Goal: Feedback & Contribution: Contribute content

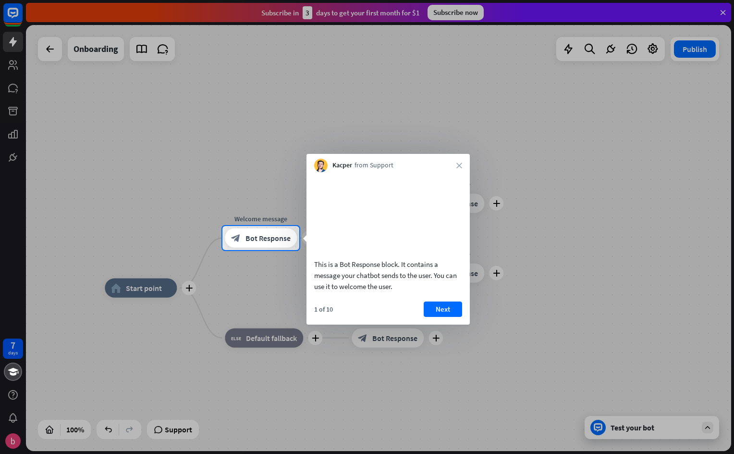
click at [570, 147] on div at bounding box center [367, 113] width 734 height 226
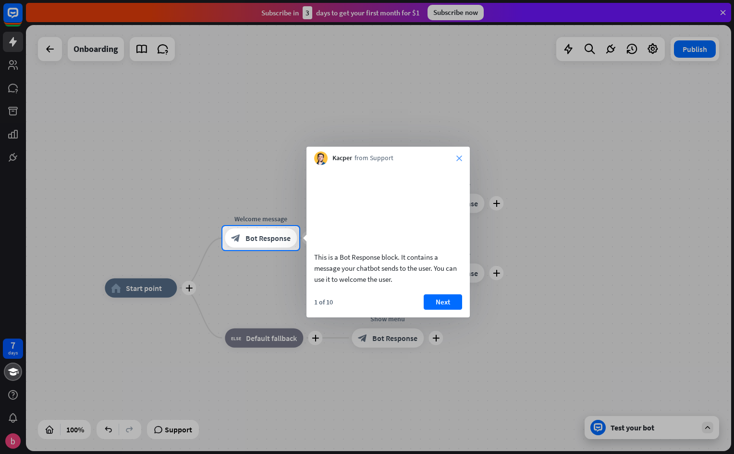
click at [459, 157] on icon "close" at bounding box center [459, 158] width 6 height 6
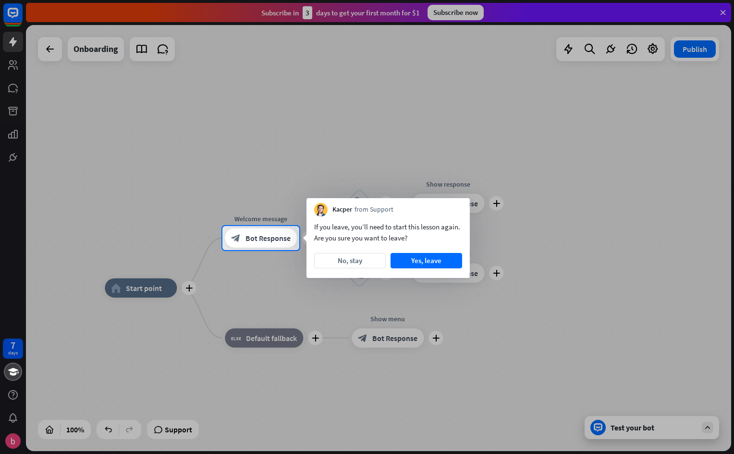
drag, startPoint x: 358, startPoint y: 254, endPoint x: 364, endPoint y: 245, distance: 11.2
click at [360, 252] on div "If you leave, you’ll need to start this lesson again. Are you sure you want to …" at bounding box center [388, 246] width 163 height 61
click at [349, 257] on button "No, stay" at bounding box center [350, 260] width 72 height 15
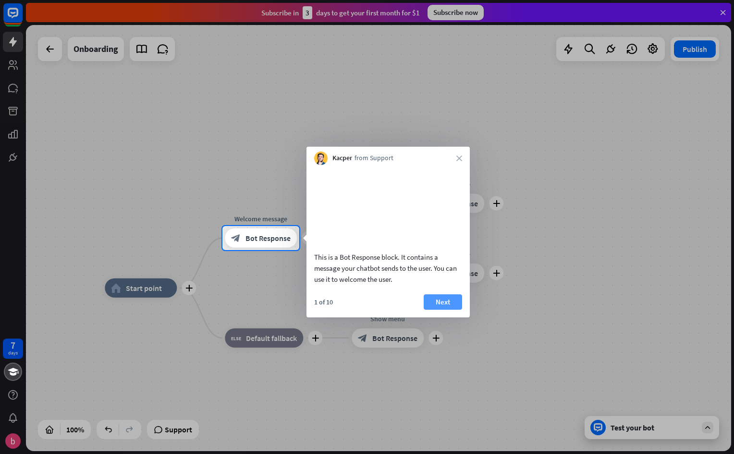
click at [444, 309] on button "Next" at bounding box center [443, 301] width 38 height 15
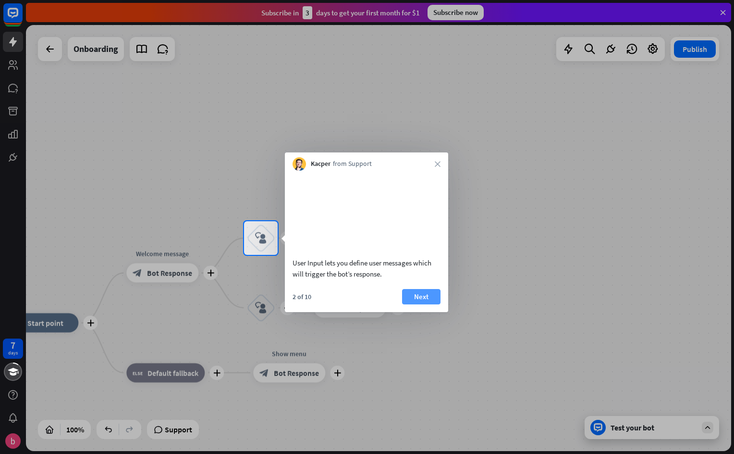
click at [423, 303] on button "Next" at bounding box center [421, 296] width 38 height 15
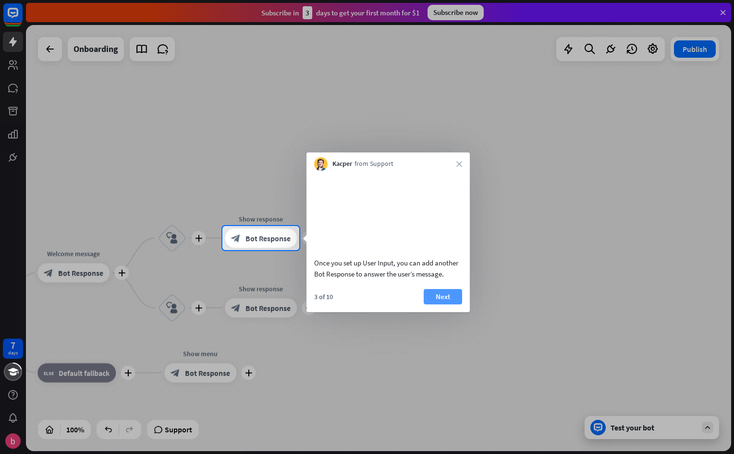
click at [451, 302] on button "Next" at bounding box center [443, 296] width 38 height 15
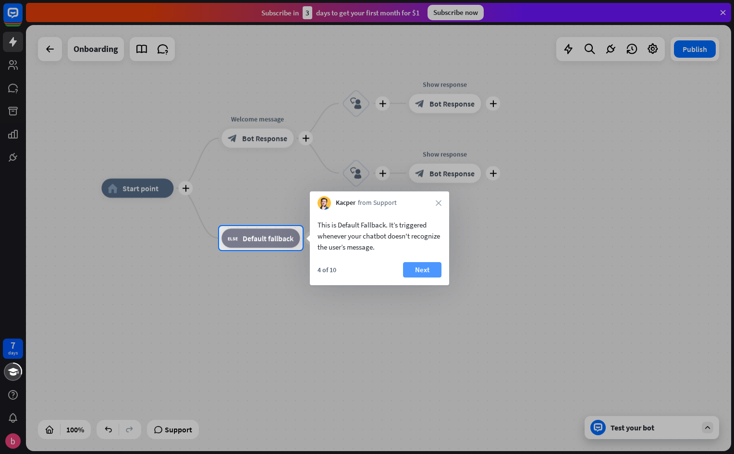
click at [438, 270] on button "Next" at bounding box center [422, 269] width 38 height 15
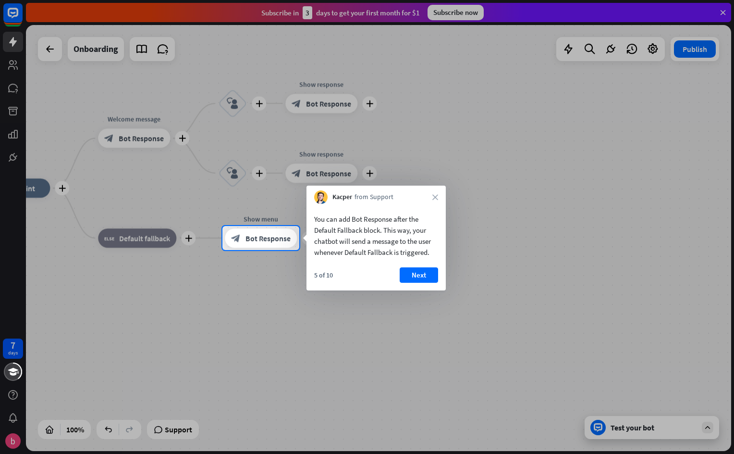
click at [434, 272] on button "Next" at bounding box center [419, 274] width 38 height 15
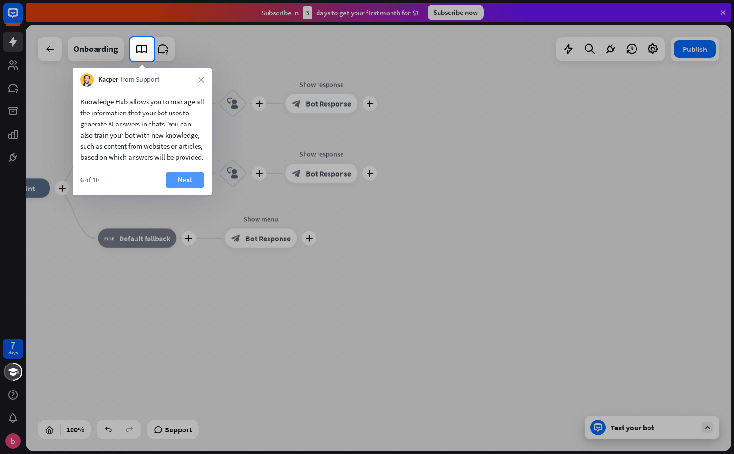
click at [184, 187] on button "Next" at bounding box center [185, 179] width 38 height 15
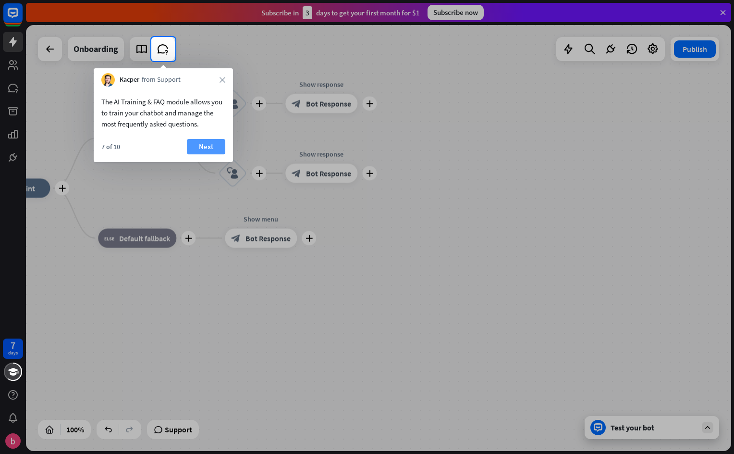
click at [214, 148] on button "Next" at bounding box center [206, 146] width 38 height 15
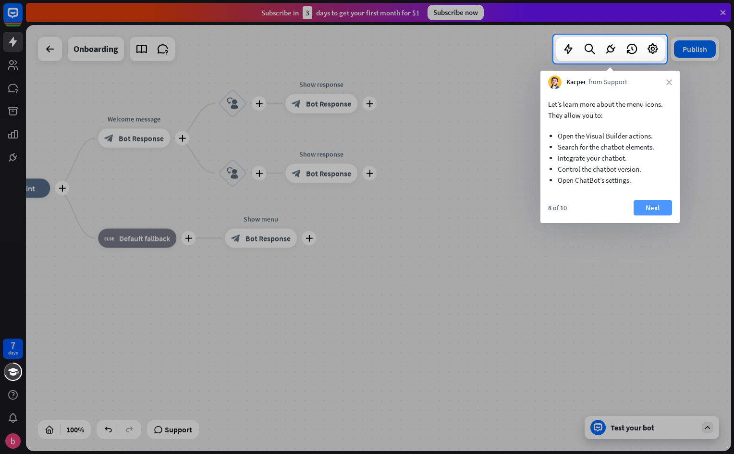
click at [651, 205] on button "Next" at bounding box center [653, 207] width 38 height 15
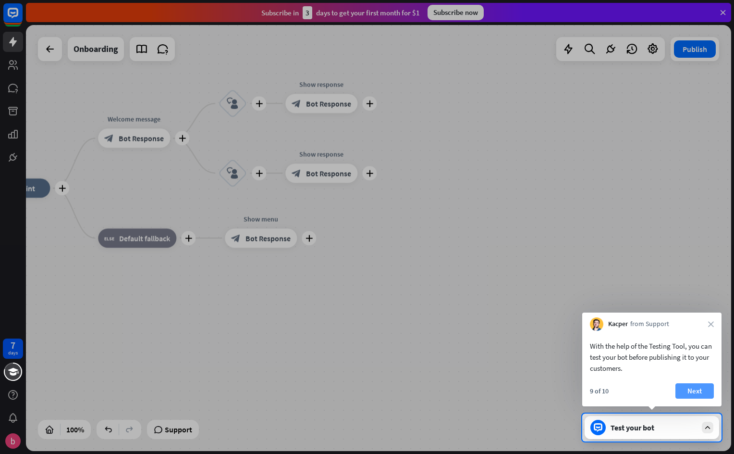
click at [698, 387] on button "Next" at bounding box center [694, 390] width 38 height 15
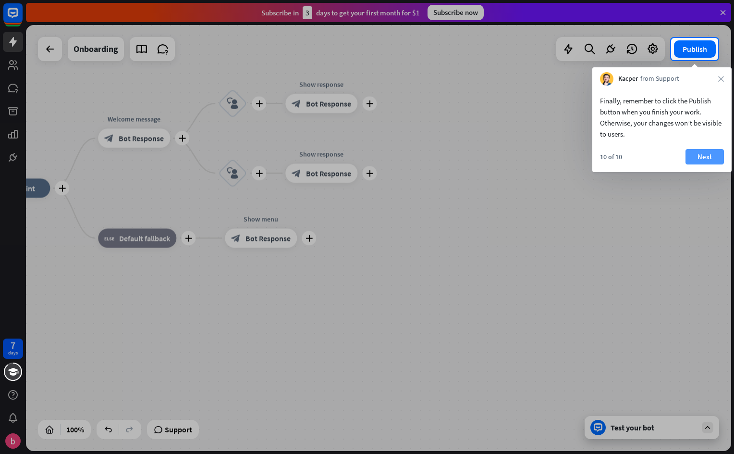
click at [711, 155] on button "Next" at bounding box center [705, 156] width 38 height 15
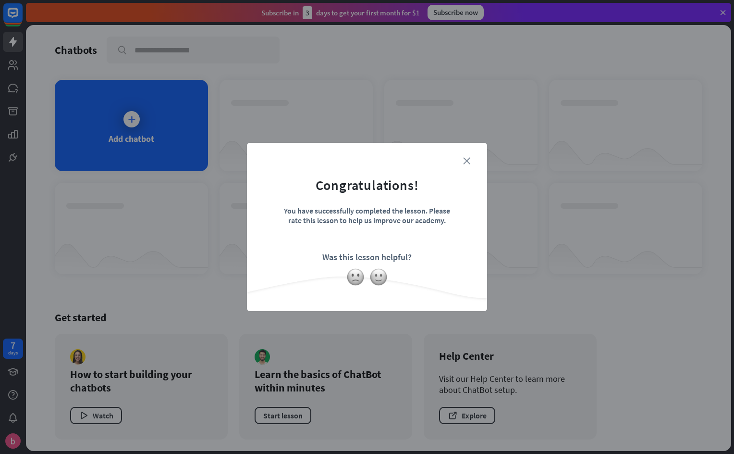
click at [468, 160] on icon "close" at bounding box center [466, 160] width 7 height 7
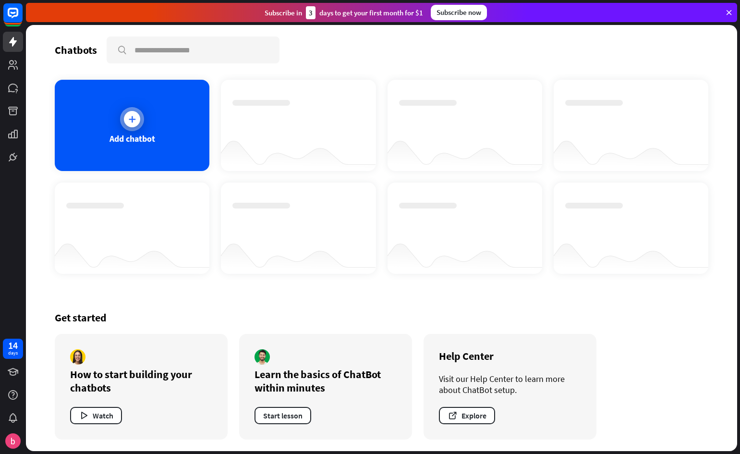
click at [135, 108] on div at bounding box center [132, 119] width 24 height 24
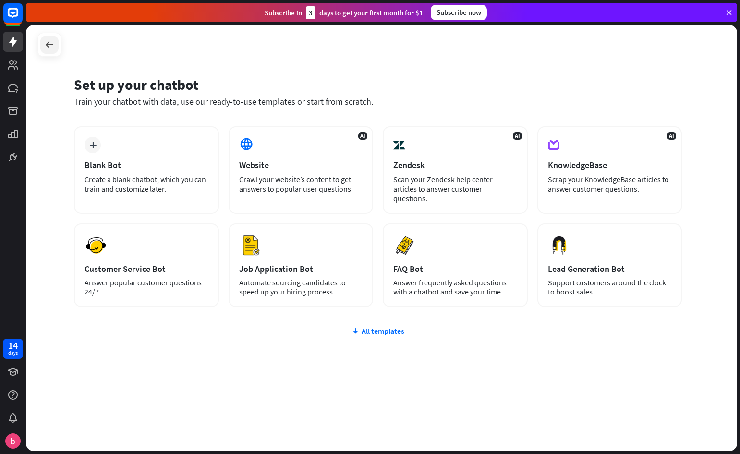
click at [46, 45] on icon at bounding box center [50, 45] width 12 height 12
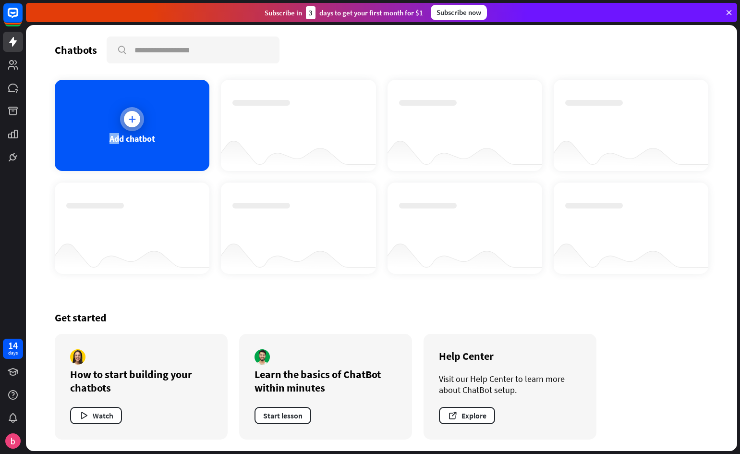
click at [120, 131] on div "Add chatbot" at bounding box center [132, 125] width 155 height 91
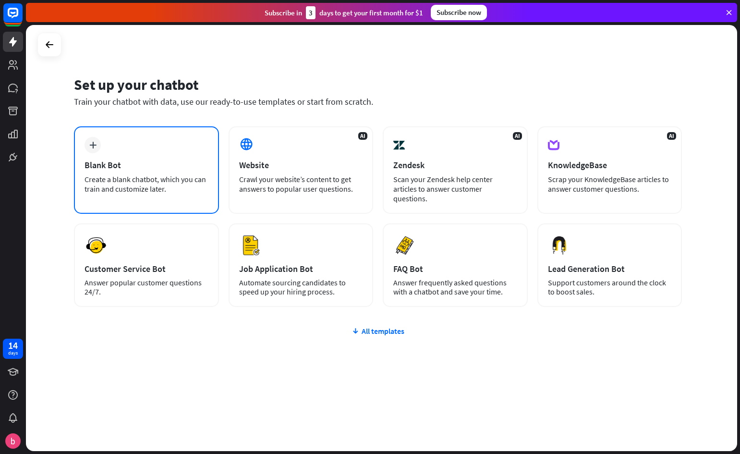
click at [144, 142] on div "plus Blank Bot Create a blank chatbot, which you can train and customize later." at bounding box center [146, 169] width 145 height 87
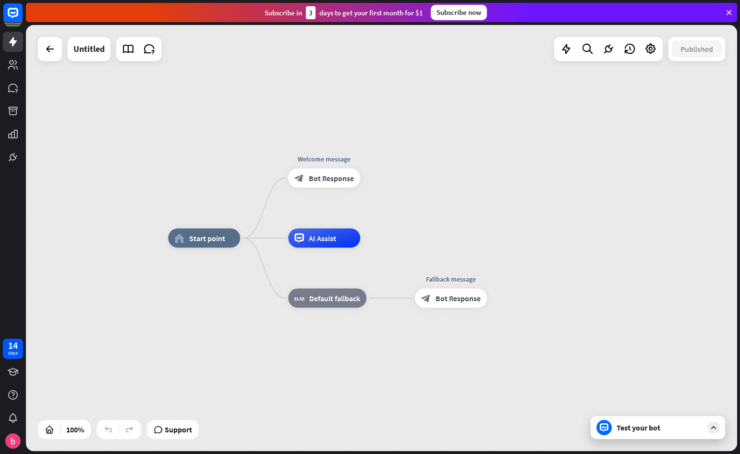
click at [680, 142] on div "home_2 Start point Welcome message block_bot_response Bot Response AI Assist bl…" at bounding box center [382, 238] width 712 height 426
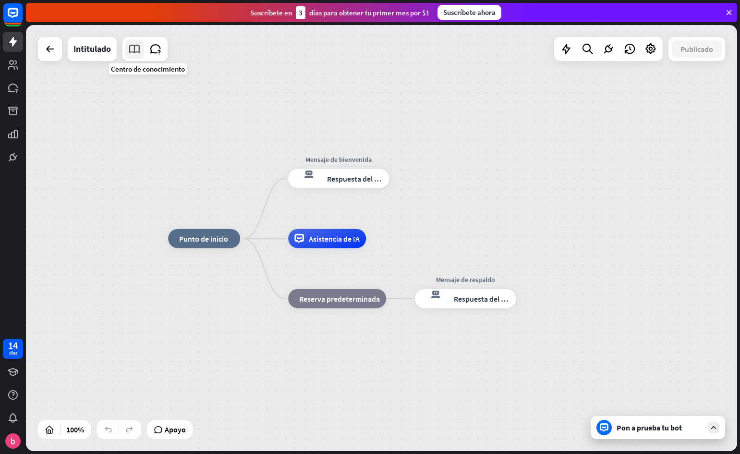
click at [138, 50] on icon at bounding box center [134, 49] width 12 height 12
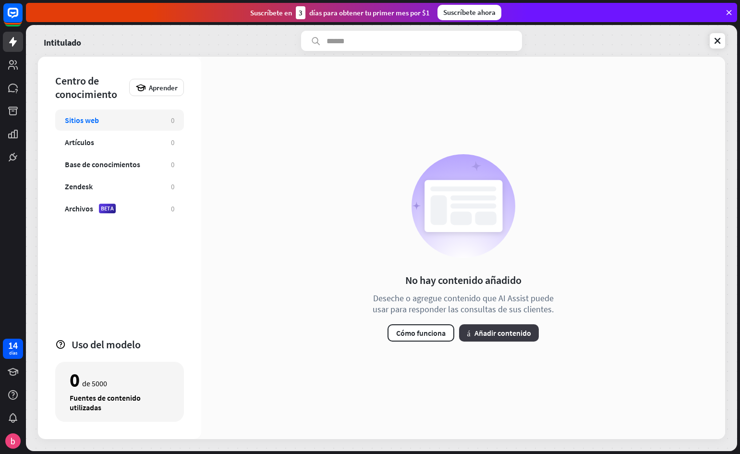
click at [475, 332] on font "Añadir contenido" at bounding box center [503, 333] width 57 height 10
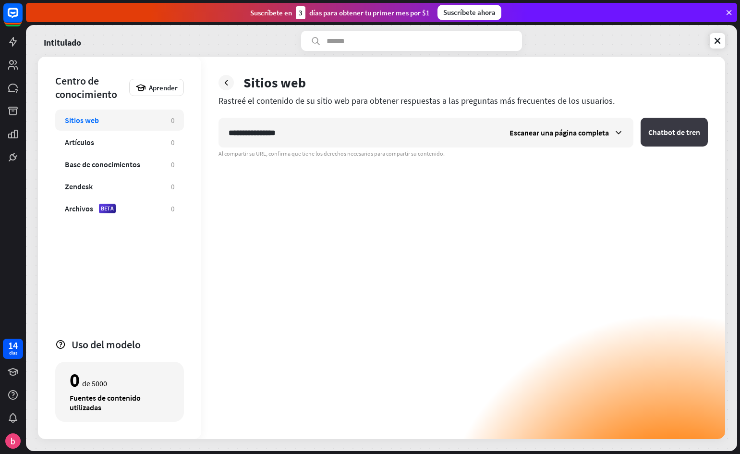
click at [674, 140] on button "Chatbot de tren" at bounding box center [674, 132] width 67 height 29
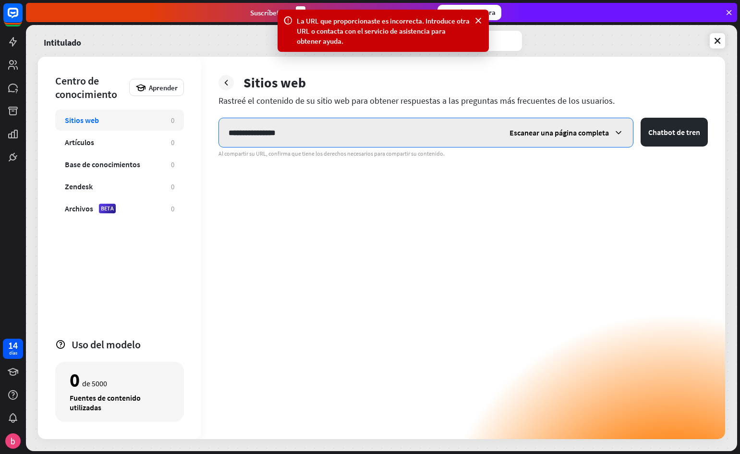
click at [424, 128] on input "**********" at bounding box center [359, 132] width 281 height 29
type input "*"
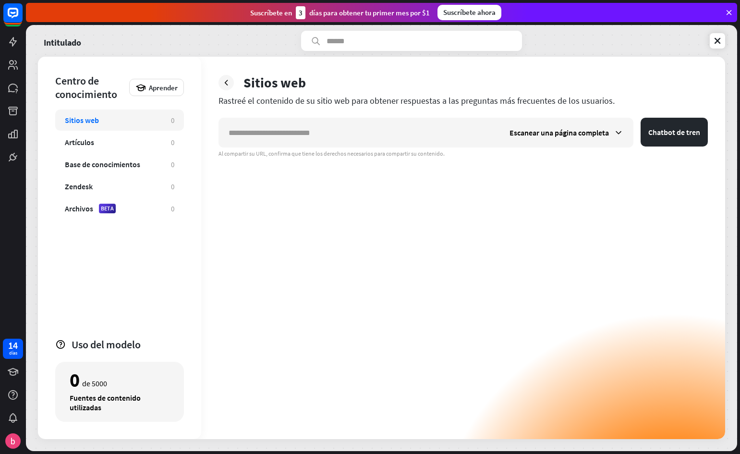
click at [107, 122] on div "Sitios web" at bounding box center [113, 120] width 97 height 10
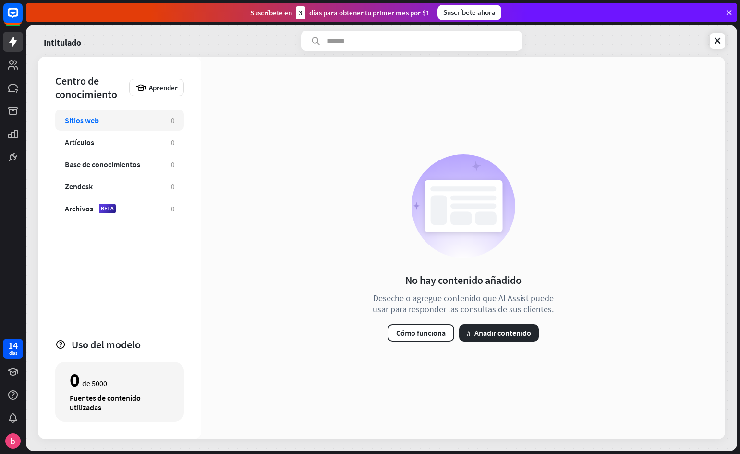
drag, startPoint x: 262, startPoint y: 229, endPoint x: 276, endPoint y: 233, distance: 14.3
click at [270, 231] on div "No hay contenido añadido Deseche o agregue contenido que AI Assist puede usar p…" at bounding box center [463, 248] width 524 height 382
click at [338, 44] on input "text" at bounding box center [411, 41] width 221 height 20
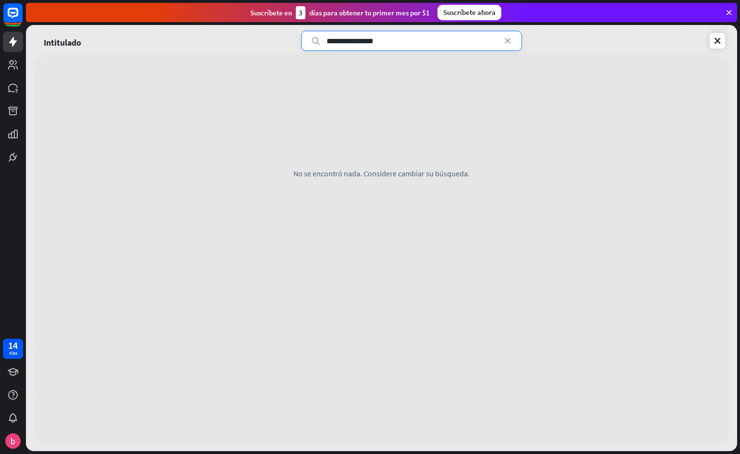
type input "**********"
click at [512, 41] on icon at bounding box center [508, 41] width 10 height 10
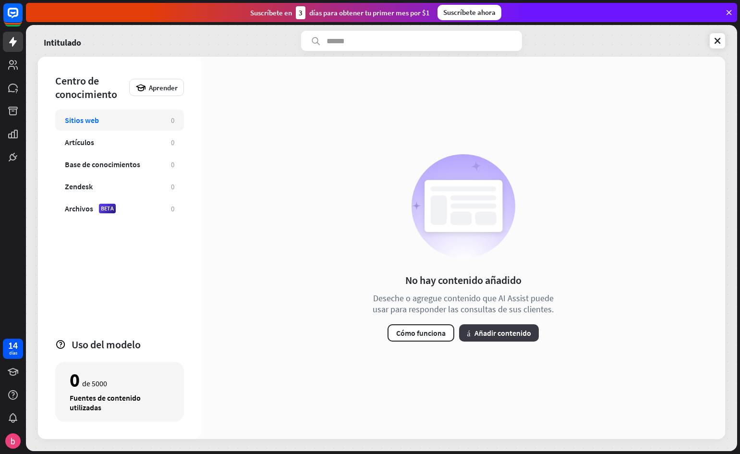
click at [512, 331] on font "Añadir contenido" at bounding box center [503, 333] width 57 height 10
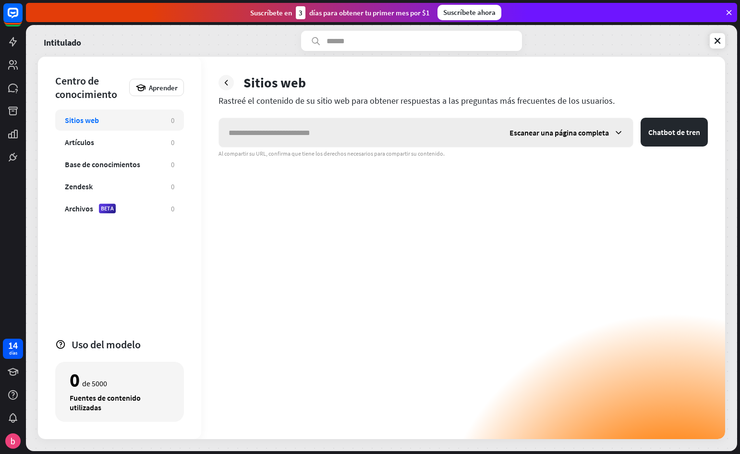
click at [577, 138] on div "Escanear una página completa" at bounding box center [566, 132] width 133 height 29
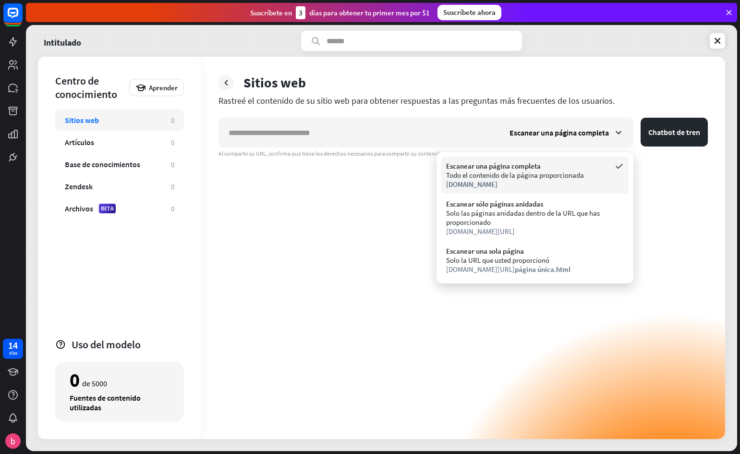
click at [552, 183] on div "[DOMAIN_NAME]" at bounding box center [535, 184] width 178 height 9
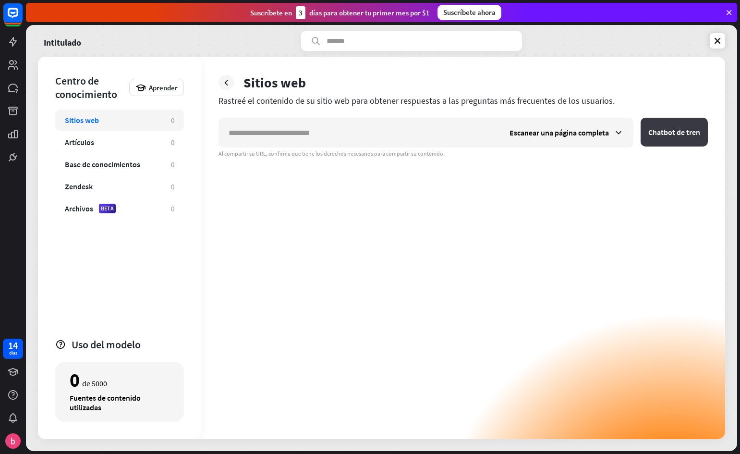
click at [680, 134] on font "Chatbot de tren" at bounding box center [675, 132] width 52 height 10
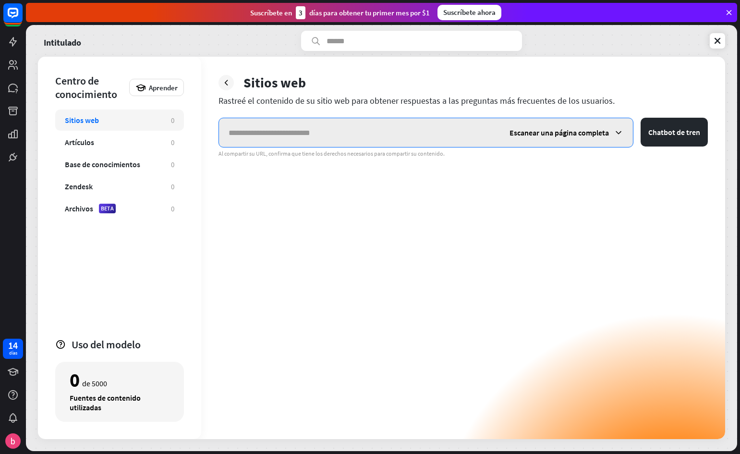
click at [414, 135] on input "text" at bounding box center [359, 132] width 281 height 29
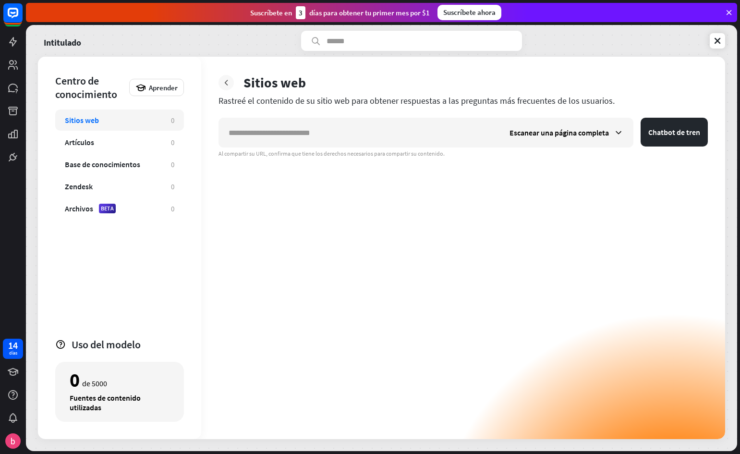
click at [226, 79] on icon at bounding box center [226, 83] width 10 height 10
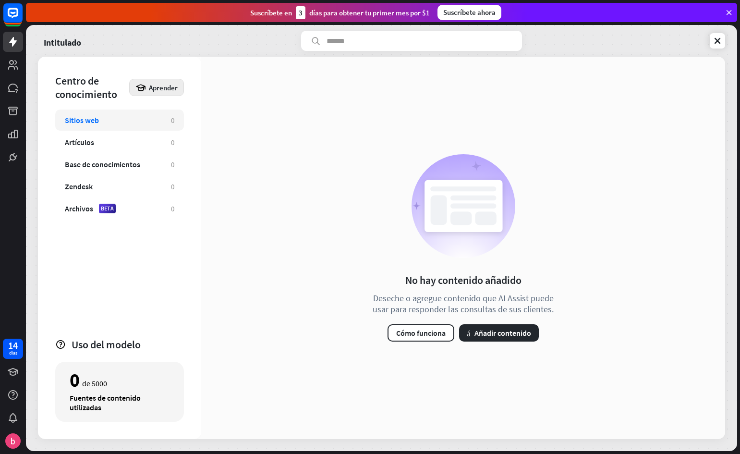
click at [137, 84] on icon at bounding box center [140, 87] width 11 height 11
click at [265, 158] on div "No hay contenido añadido Deseche o agregue contenido que AI Assist puede usar p…" at bounding box center [463, 248] width 524 height 382
click at [419, 332] on font "Cómo funciona" at bounding box center [420, 333] width 49 height 10
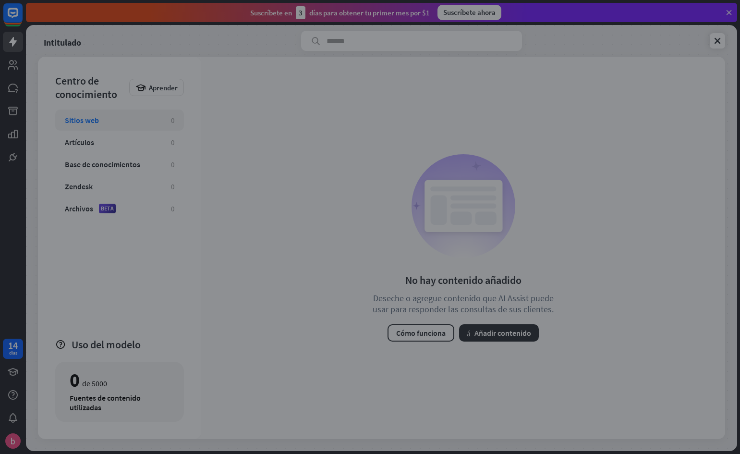
click at [401, 293] on div "cargador" at bounding box center [370, 227] width 384 height 216
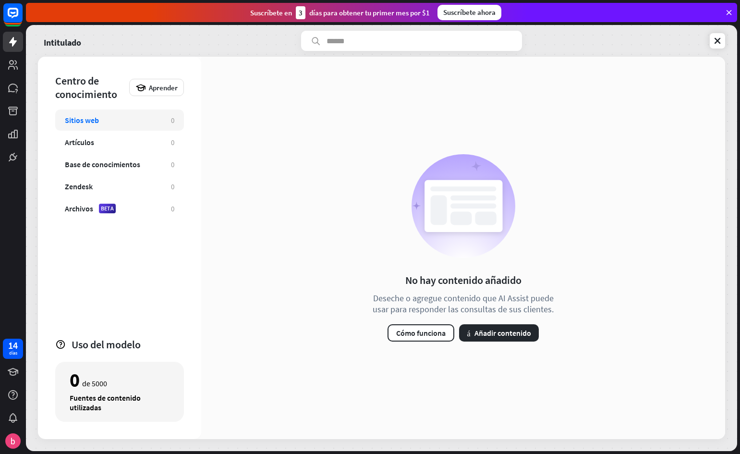
click at [712, 45] on div "cerca" at bounding box center [370, 227] width 740 height 454
click at [485, 334] on font "Añadir contenido" at bounding box center [503, 333] width 57 height 10
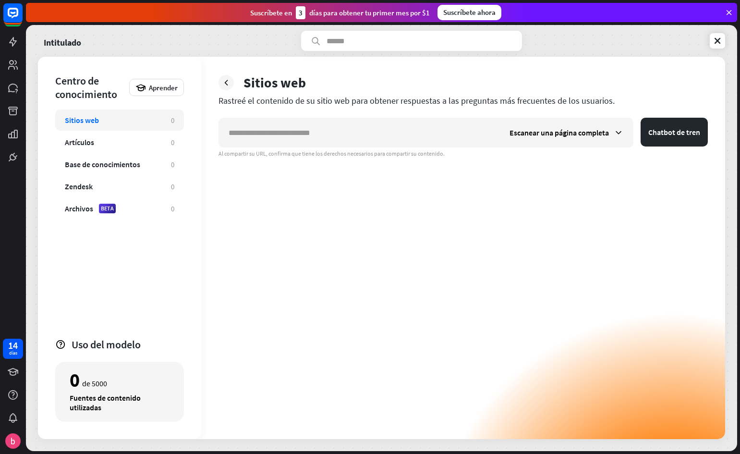
click at [255, 169] on div "Escanear una página completa Chatbot de tren Al compartir su URL, confirma que …" at bounding box center [464, 278] width 490 height 321
click at [229, 80] on icon at bounding box center [226, 83] width 10 height 10
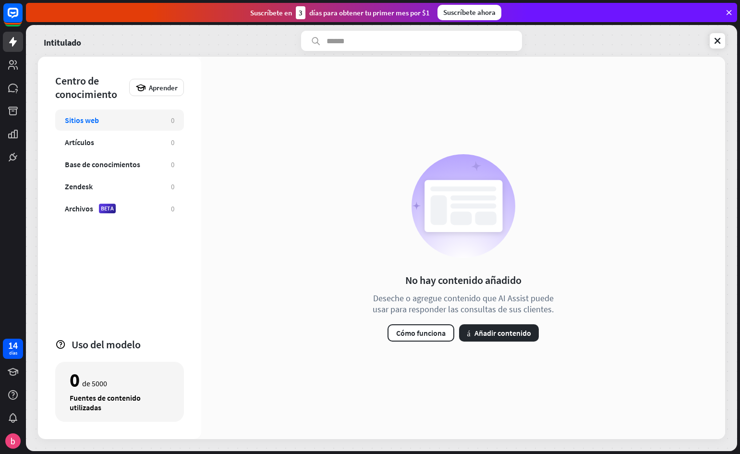
click at [723, 184] on div "No hay contenido añadido Deseche o agregue contenido que AI Assist puede usar p…" at bounding box center [463, 248] width 524 height 382
click at [88, 150] on div "Artículos 0" at bounding box center [119, 142] width 129 height 21
click at [480, 332] on font "Añadir contenido" at bounding box center [503, 333] width 57 height 10
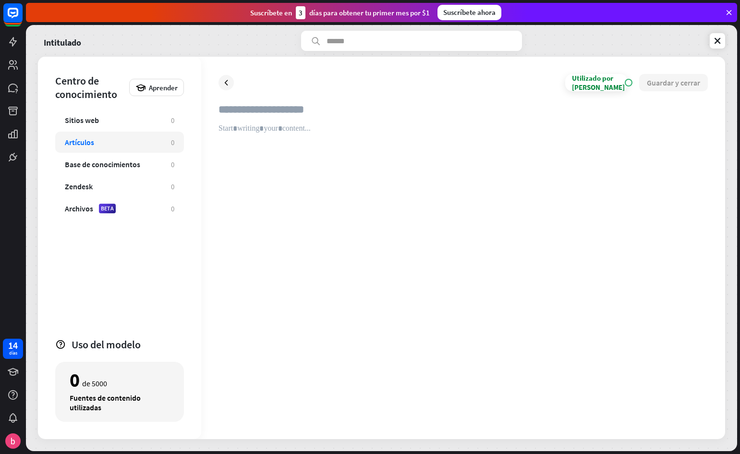
click at [233, 112] on input "text" at bounding box center [464, 113] width 490 height 21
type input "*"
type input "***"
click at [235, 138] on div at bounding box center [464, 273] width 490 height 298
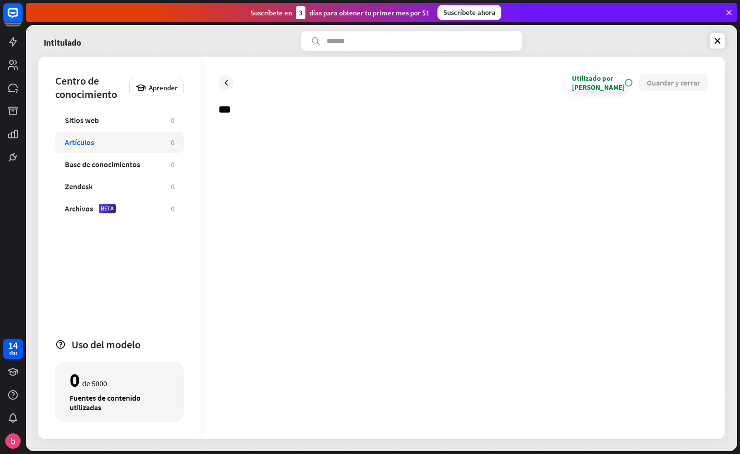
click at [238, 127] on div at bounding box center [464, 273] width 490 height 298
paste div
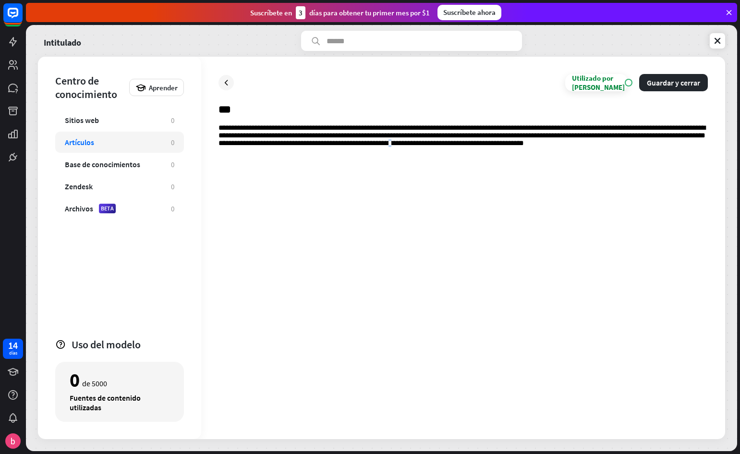
drag, startPoint x: 494, startPoint y: 299, endPoint x: 488, endPoint y: 301, distance: 6.1
click at [488, 301] on div "**********" at bounding box center [464, 273] width 490 height 298
drag, startPoint x: 390, startPoint y: 302, endPoint x: 384, endPoint y: 300, distance: 5.6
click at [384, 300] on div "**********" at bounding box center [464, 273] width 490 height 298
click at [634, 148] on div "**********" at bounding box center [464, 273] width 490 height 298
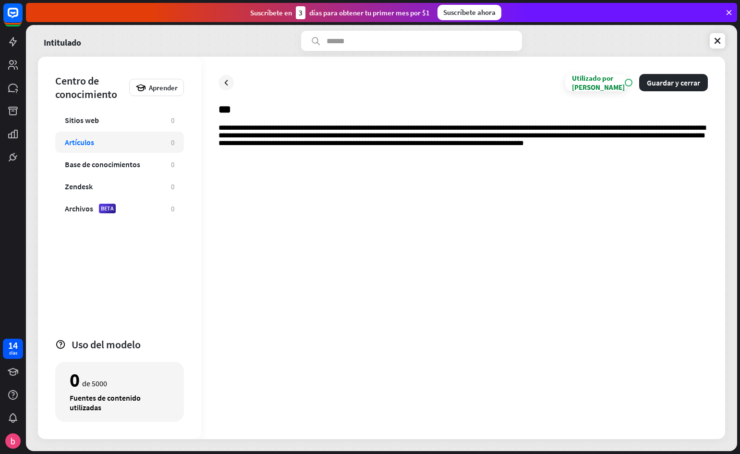
click at [483, 130] on div "**********" at bounding box center [464, 273] width 490 height 298
click at [237, 167] on div "**********" at bounding box center [464, 273] width 490 height 298
click at [604, 148] on p "**********" at bounding box center [464, 138] width 490 height 28
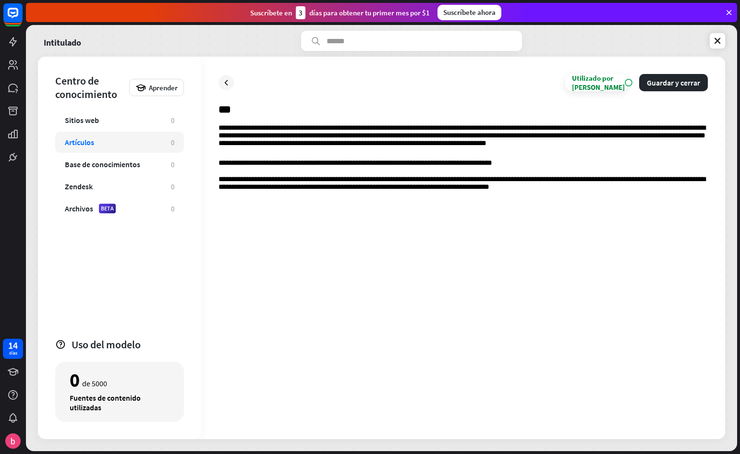
click at [224, 209] on p at bounding box center [464, 205] width 490 height 8
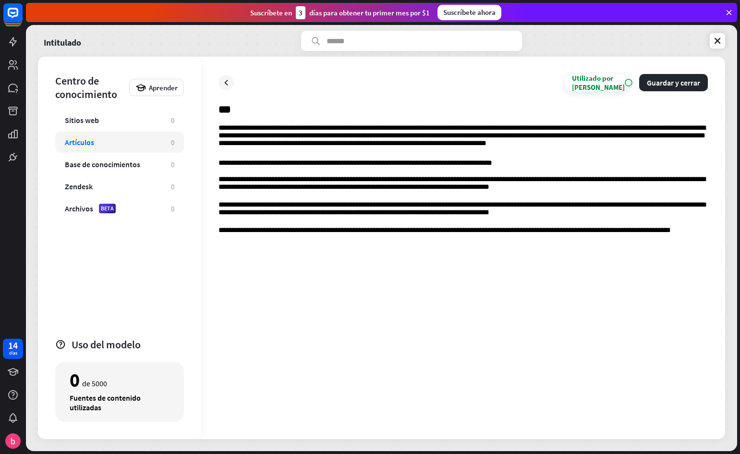
click at [233, 268] on div "**********" at bounding box center [464, 273] width 490 height 298
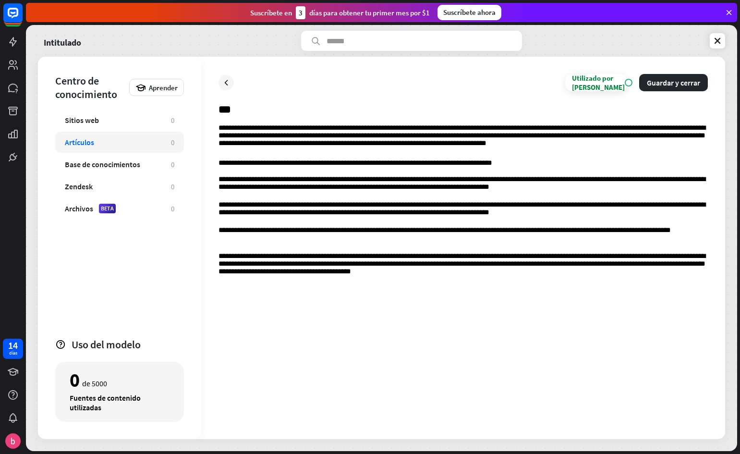
click at [251, 309] on div "**********" at bounding box center [464, 273] width 490 height 298
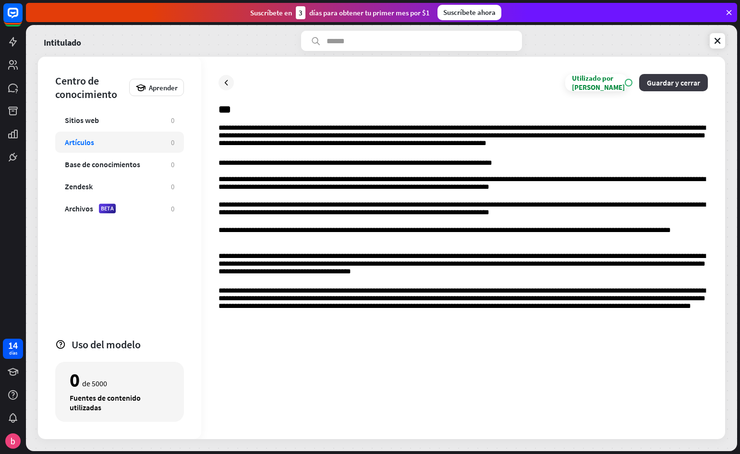
click at [667, 84] on font "Guardar y cerrar" at bounding box center [673, 83] width 53 height 10
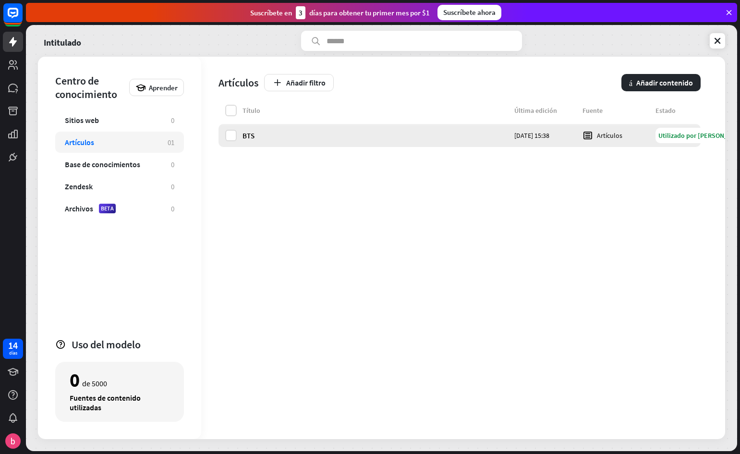
click at [224, 135] on div "BTS [DATE] 15:38 Artículos Utilizado por IA" at bounding box center [460, 135] width 482 height 23
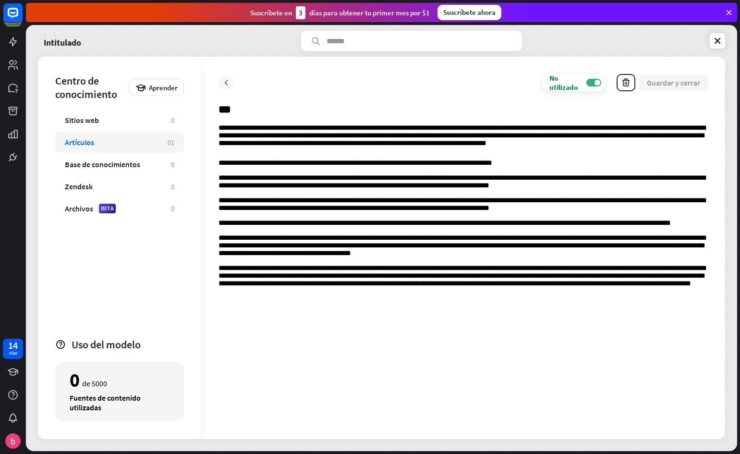
click at [227, 81] on icon at bounding box center [226, 83] width 10 height 10
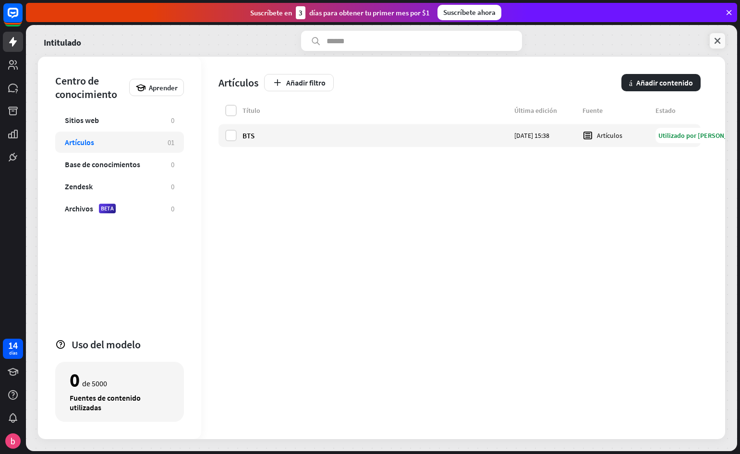
click at [718, 44] on icon at bounding box center [718, 41] width 10 height 10
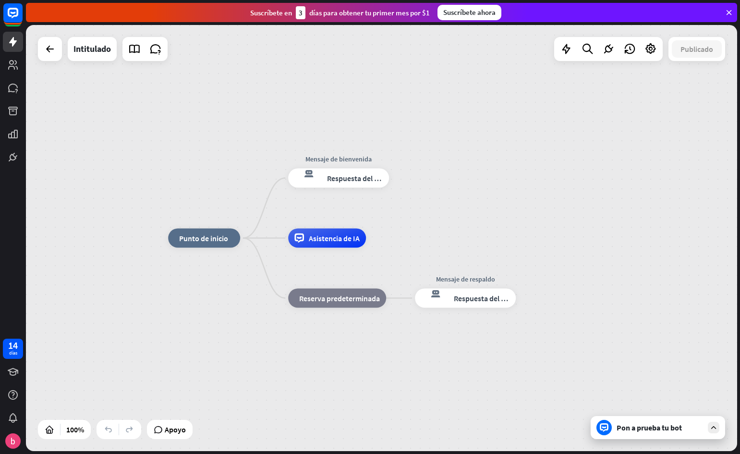
click at [716, 428] on icon at bounding box center [714, 427] width 9 height 9
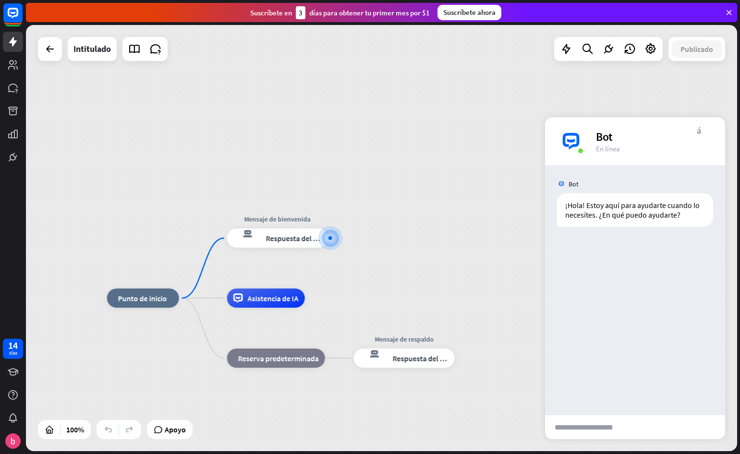
click at [633, 425] on input "text" at bounding box center [592, 427] width 94 height 24
click at [628, 431] on input "**********" at bounding box center [592, 427] width 94 height 24
type input "**********"
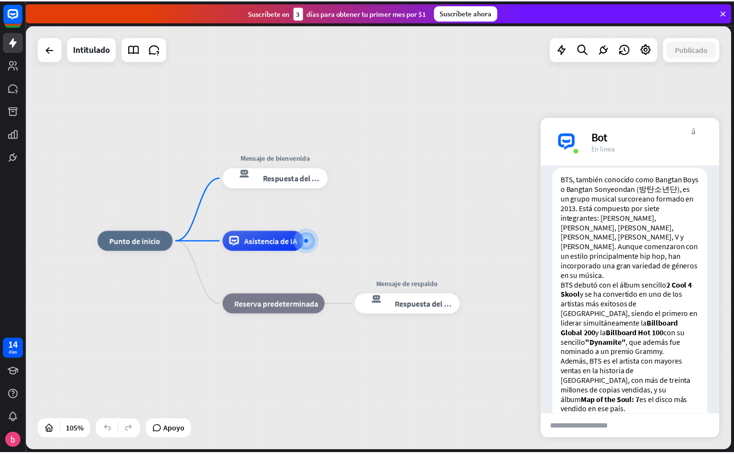
scroll to position [151, 0]
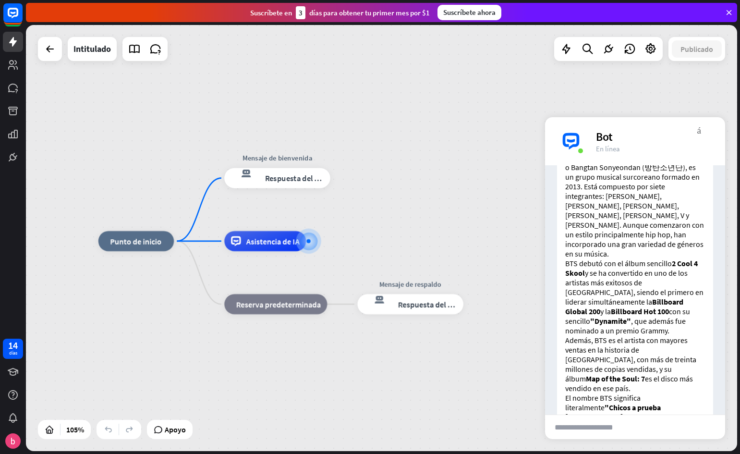
click at [733, 12] on icon at bounding box center [729, 12] width 9 height 9
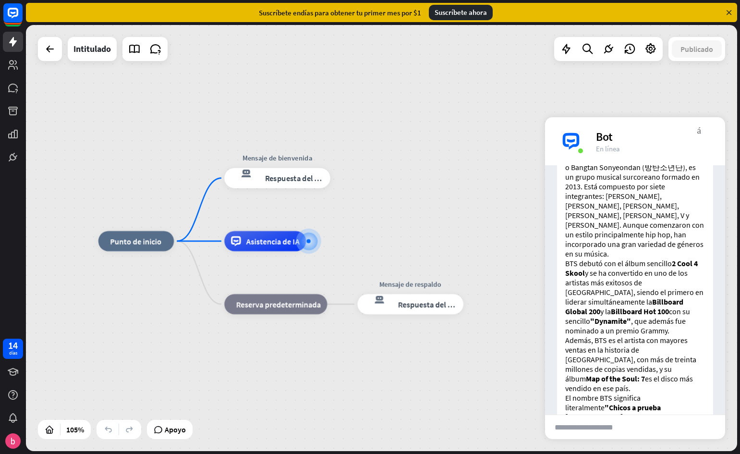
click at [730, 12] on icon at bounding box center [729, 12] width 9 height 9
